Goal: Navigation & Orientation: Find specific page/section

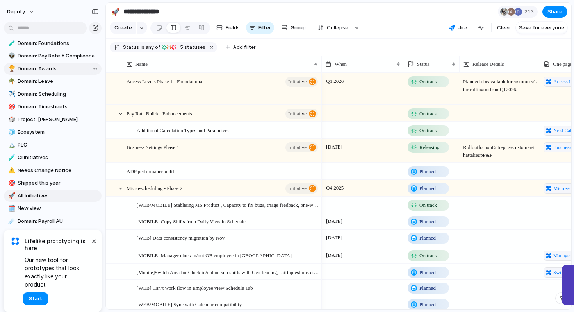
scroll to position [112, 0]
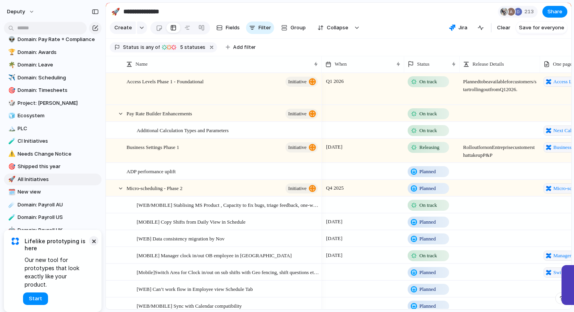
click at [94, 245] on button "×" at bounding box center [93, 240] width 9 height 9
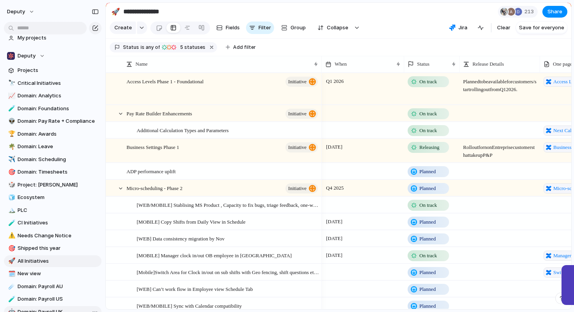
scroll to position [0, 0]
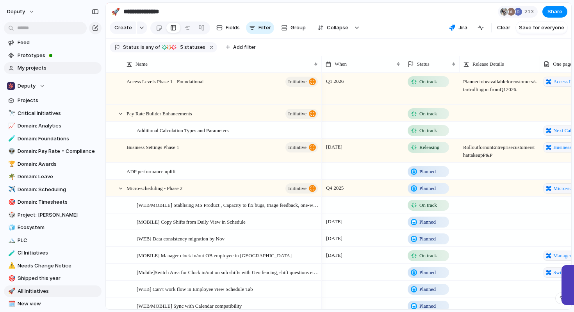
click at [35, 67] on span "My projects" at bounding box center [58, 68] width 81 height 8
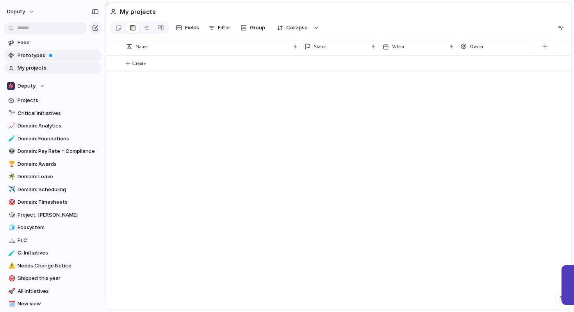
click at [38, 55] on span "Prototypes" at bounding box center [58, 56] width 81 height 8
